Goal: Task Accomplishment & Management: Manage account settings

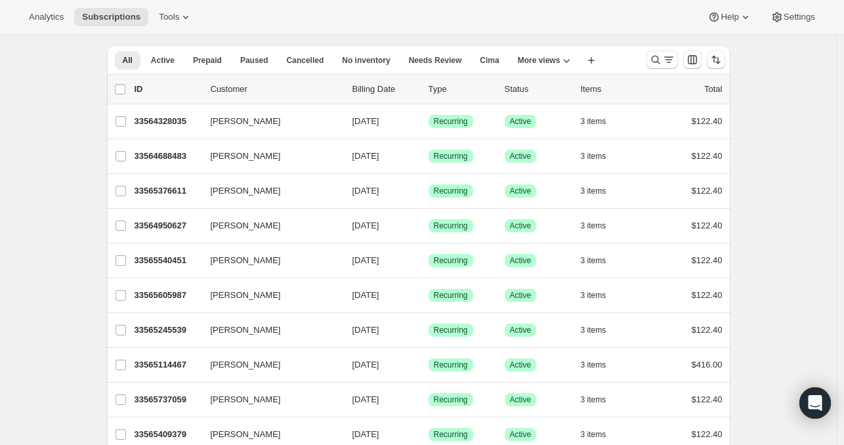
scroll to position [47, 0]
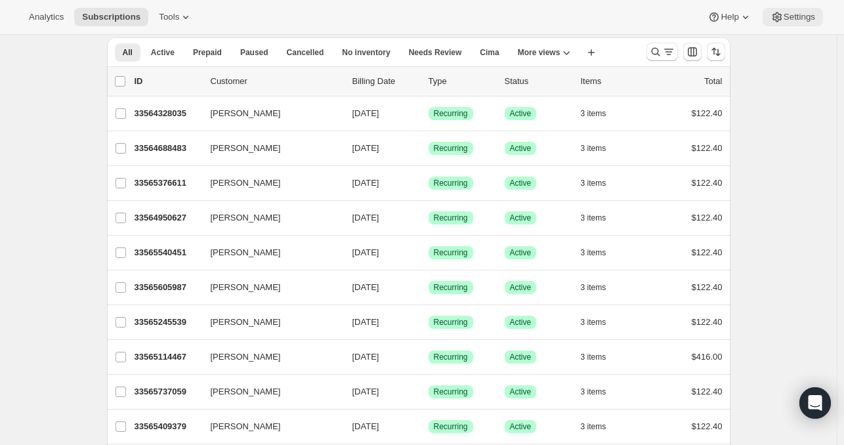
click at [792, 15] on span "Settings" at bounding box center [800, 17] width 32 height 11
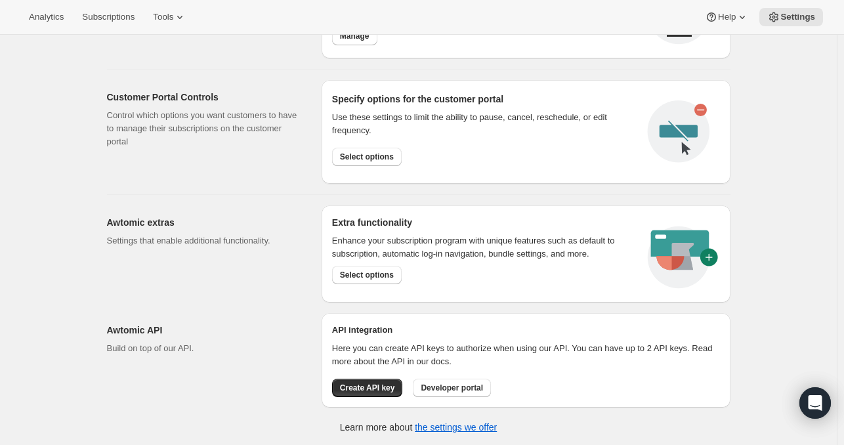
scroll to position [631, 0]
click at [387, 156] on span "Select options" at bounding box center [367, 157] width 54 height 11
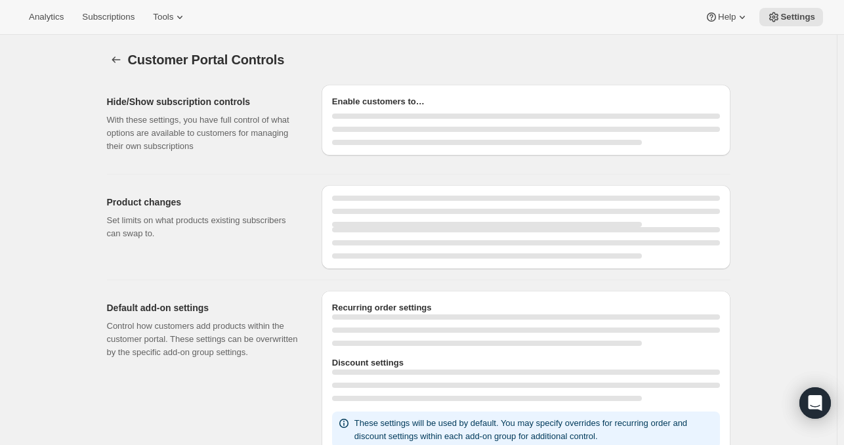
select select "INTERVAL"
select select "MONTH"
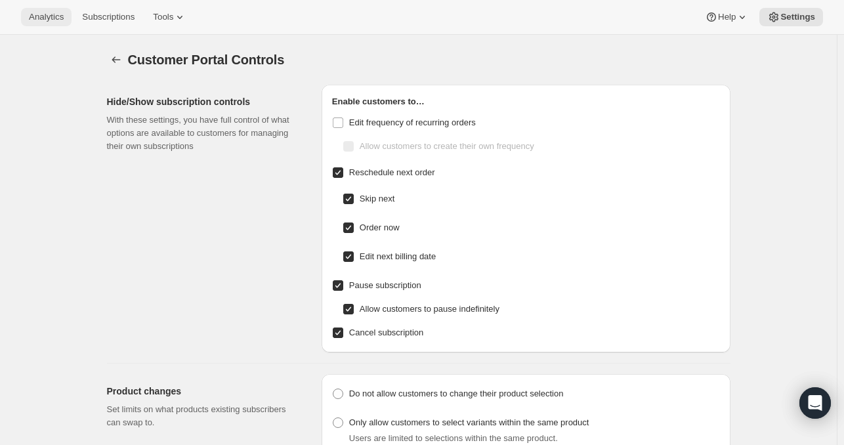
click at [44, 26] on button "Analytics" at bounding box center [46, 17] width 51 height 18
